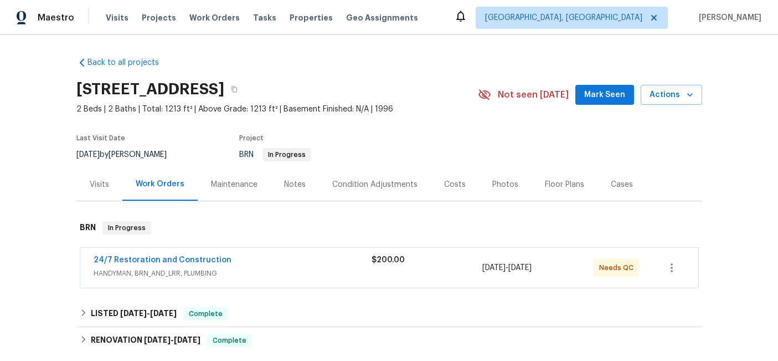
click at [305, 267] on div "24/7 Restoration and Construction" at bounding box center [233, 260] width 278 height 13
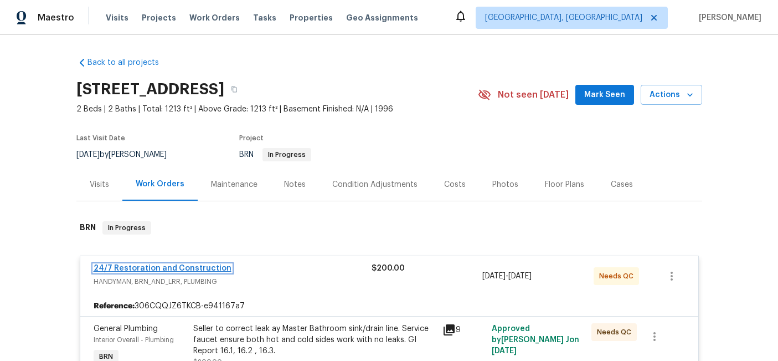
click at [206, 268] on link "24/7 Restoration and Construction" at bounding box center [163, 268] width 138 height 8
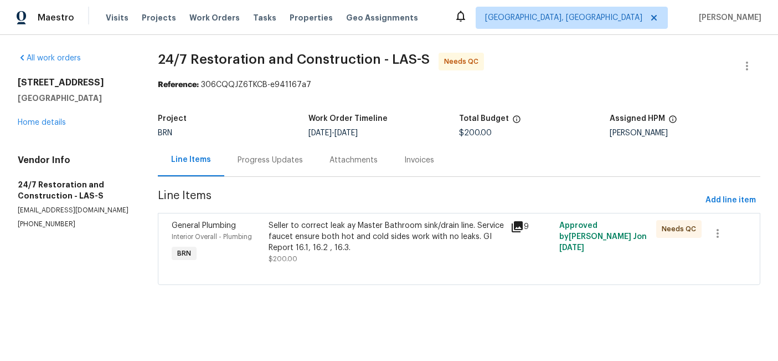
click at [414, 161] on div "Invoices" at bounding box center [419, 160] width 30 height 11
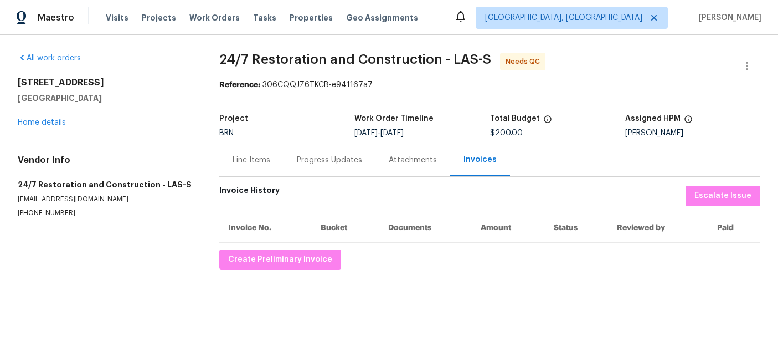
click at [326, 159] on div "Progress Updates" at bounding box center [329, 160] width 65 height 11
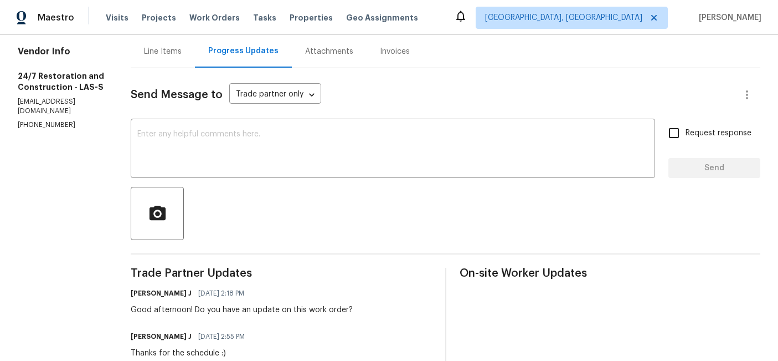
scroll to position [108, 0]
click at [151, 63] on div "Line Items" at bounding box center [163, 51] width 64 height 33
